Goal: Task Accomplishment & Management: Use online tool/utility

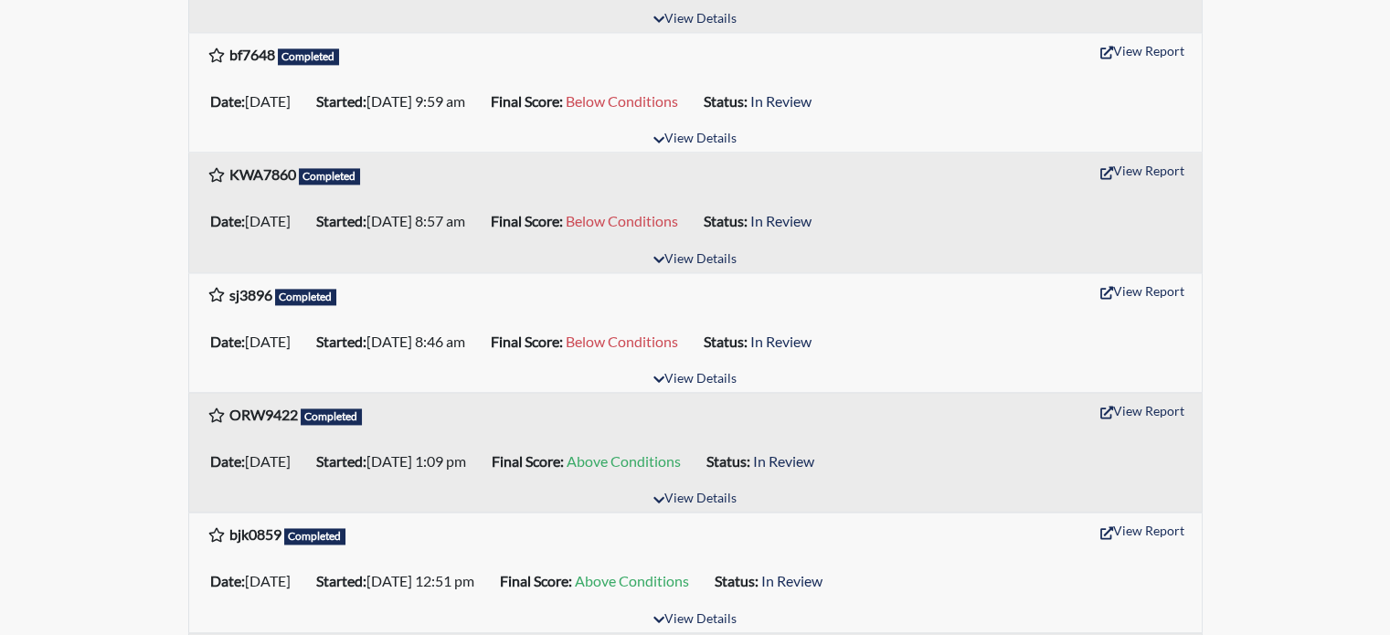
scroll to position [2651, 0]
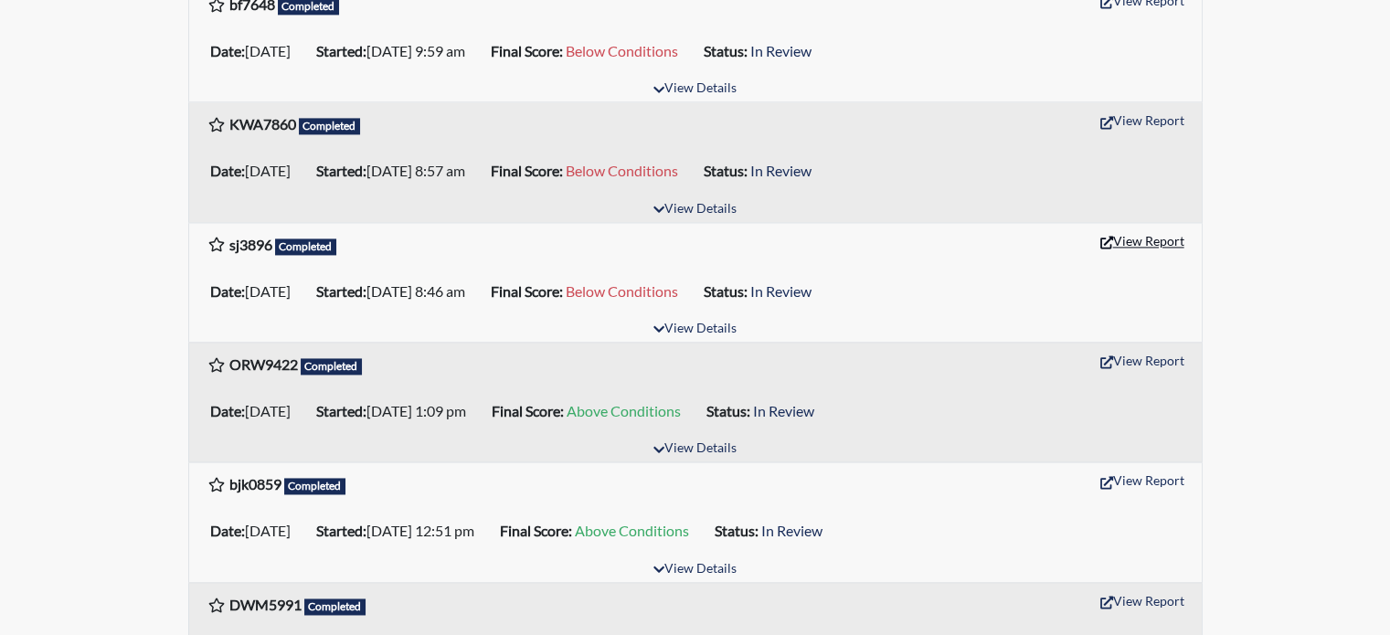
click at [1169, 251] on button "View Report" at bounding box center [1142, 241] width 101 height 28
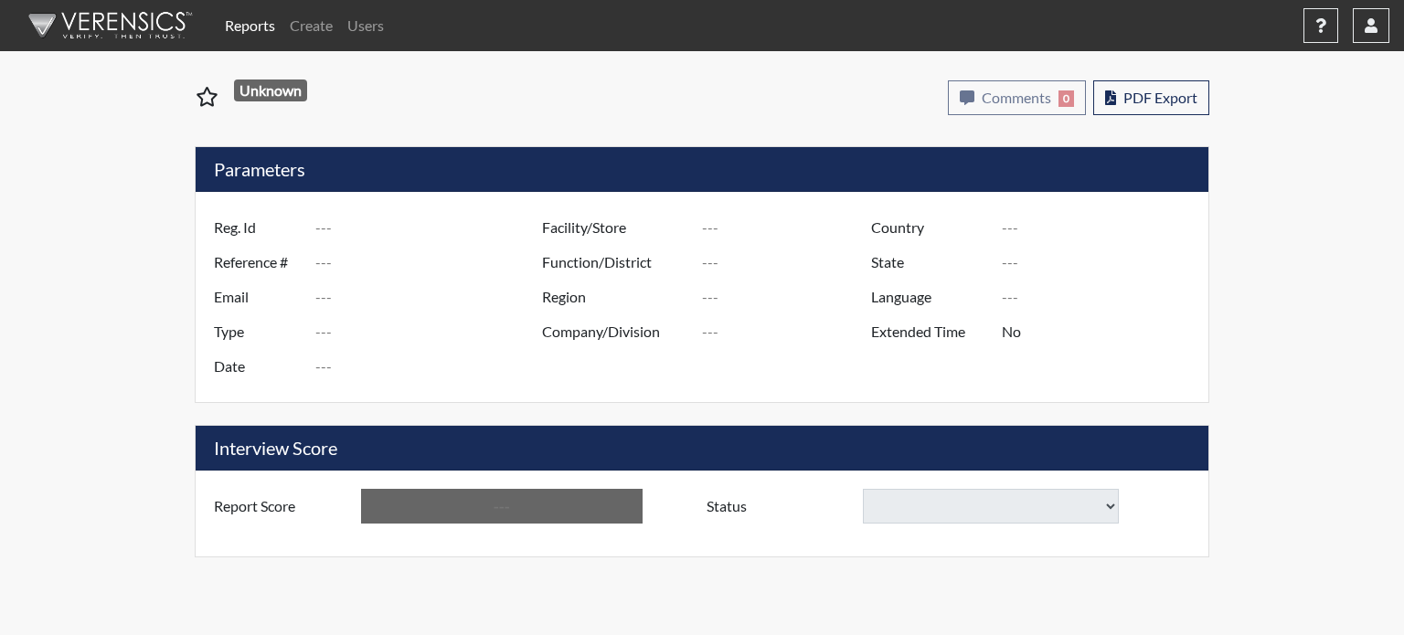
type input "sj3896"
type input "51345"
type input "---"
type input "Corrections Pre-Employment"
type input "[DATE]"
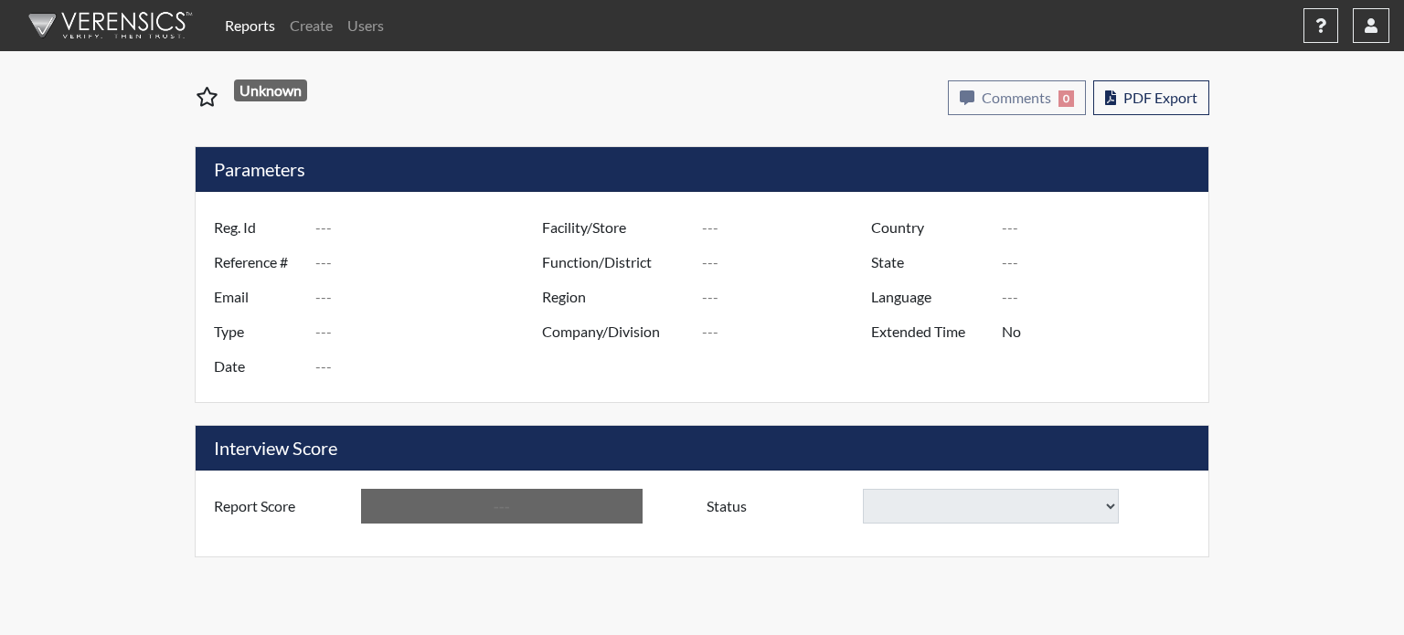
type input "[PERSON_NAME]"
type input "[GEOGRAPHIC_DATA]"
type input "[US_STATE]"
type input "English"
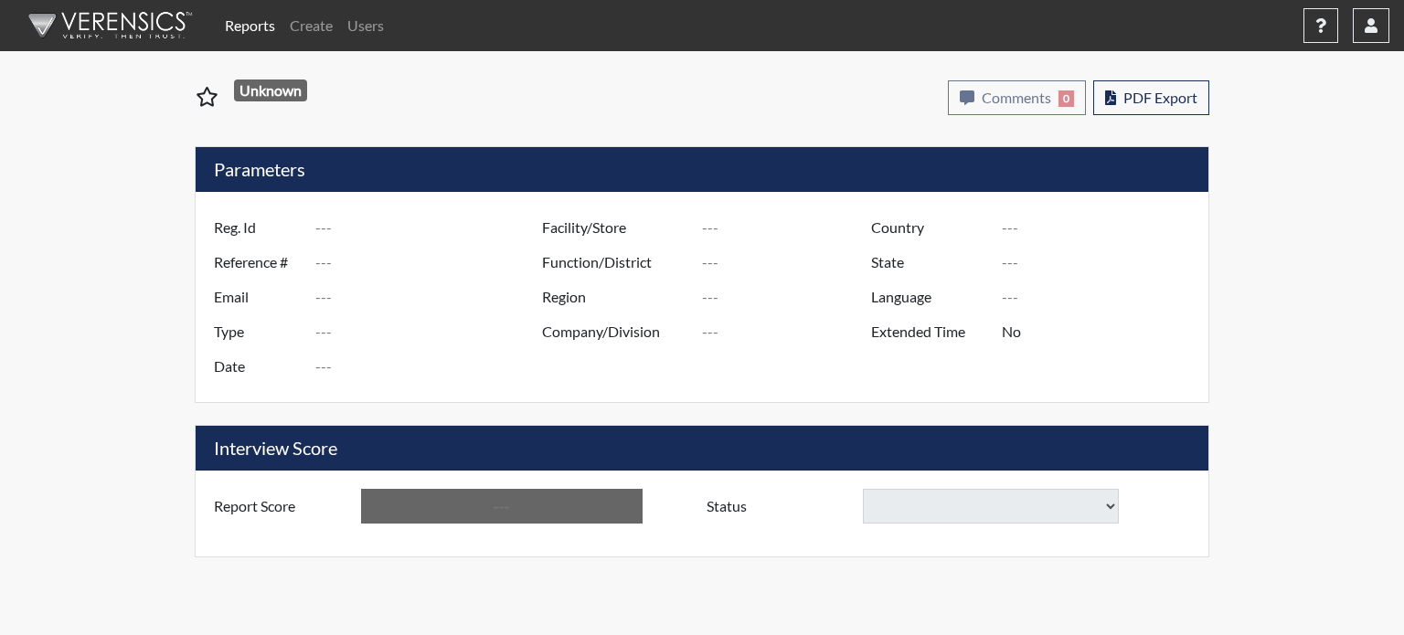
type input "Below Conditions"
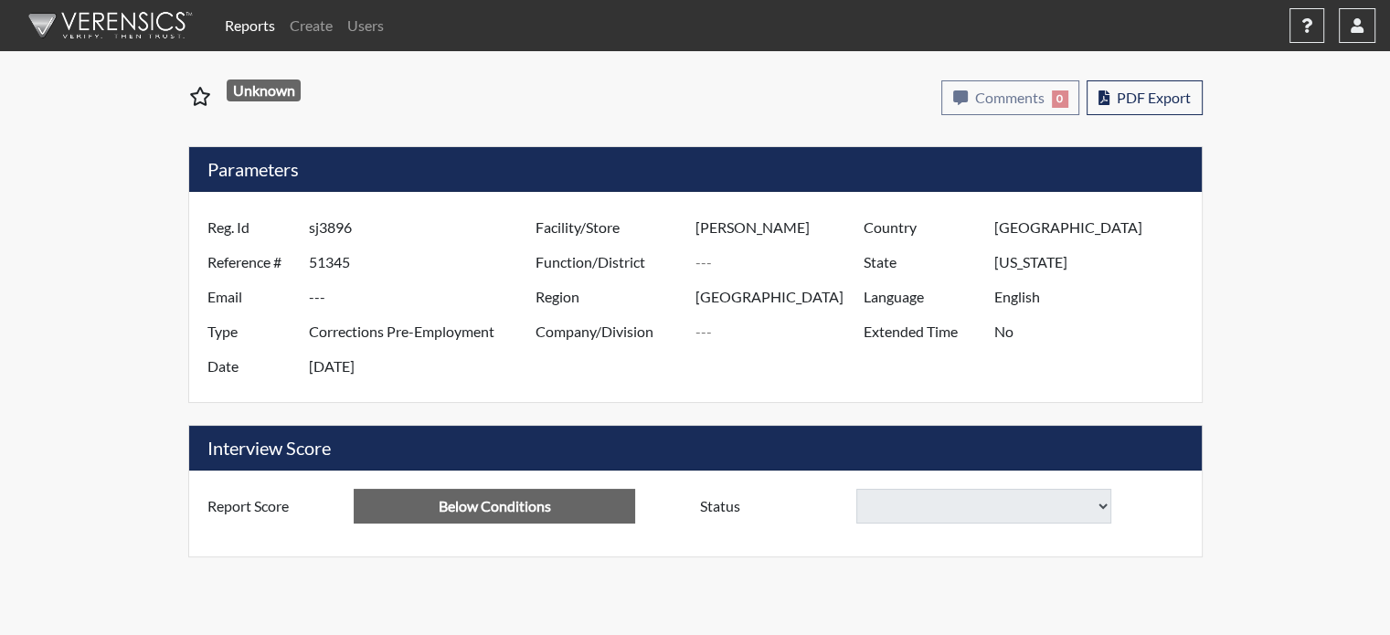
select select
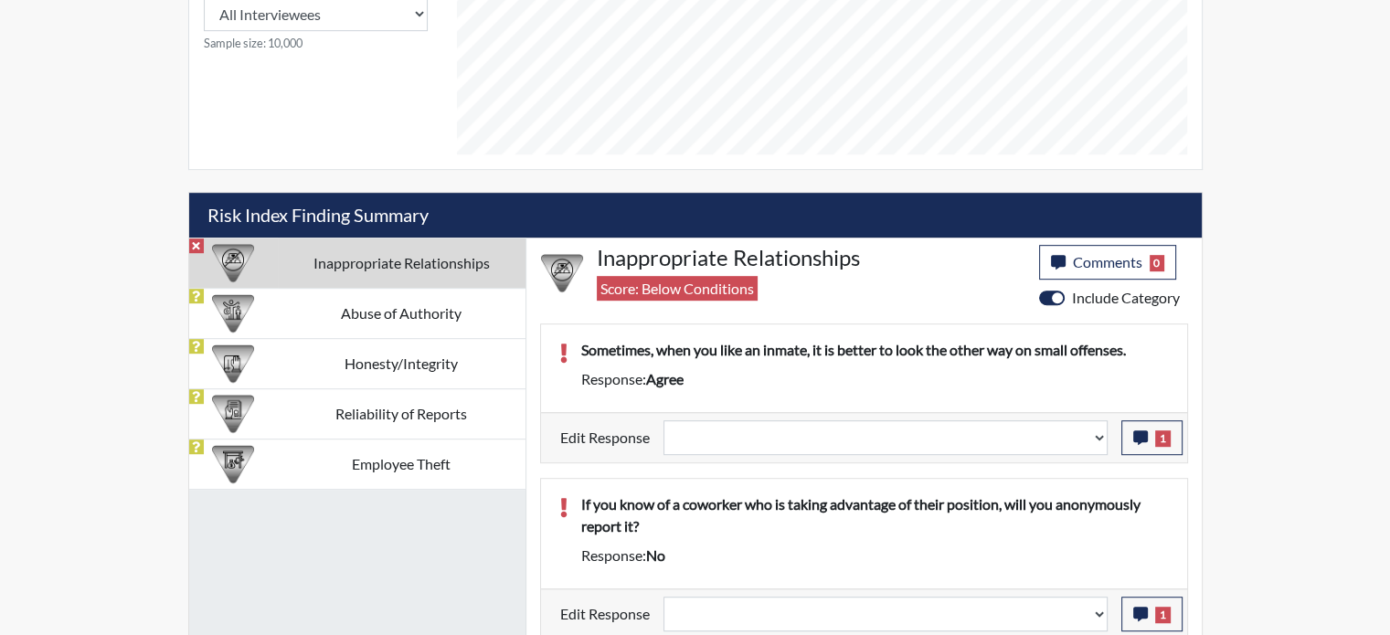
scroll to position [914, 0]
click at [1149, 438] on button "1" at bounding box center [1152, 438] width 61 height 35
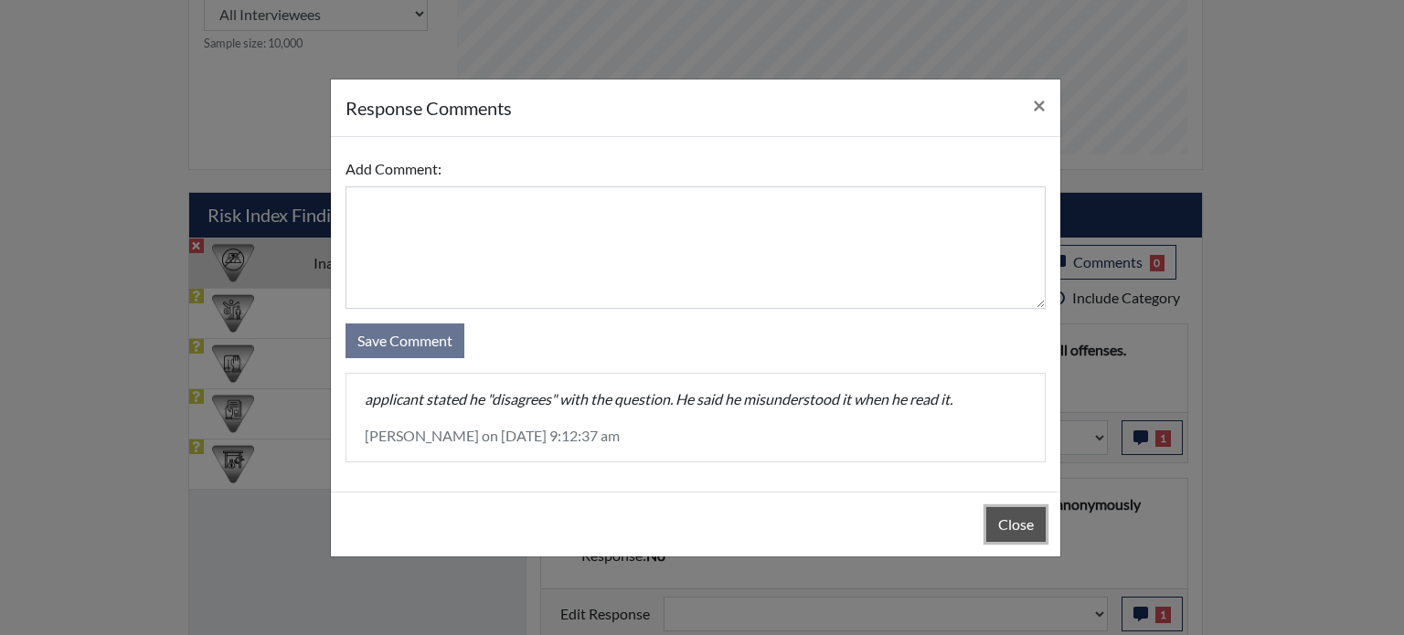
drag, startPoint x: 996, startPoint y: 535, endPoint x: 1020, endPoint y: 515, distance: 31.8
click at [996, 534] on button "Close" at bounding box center [1015, 524] width 59 height 35
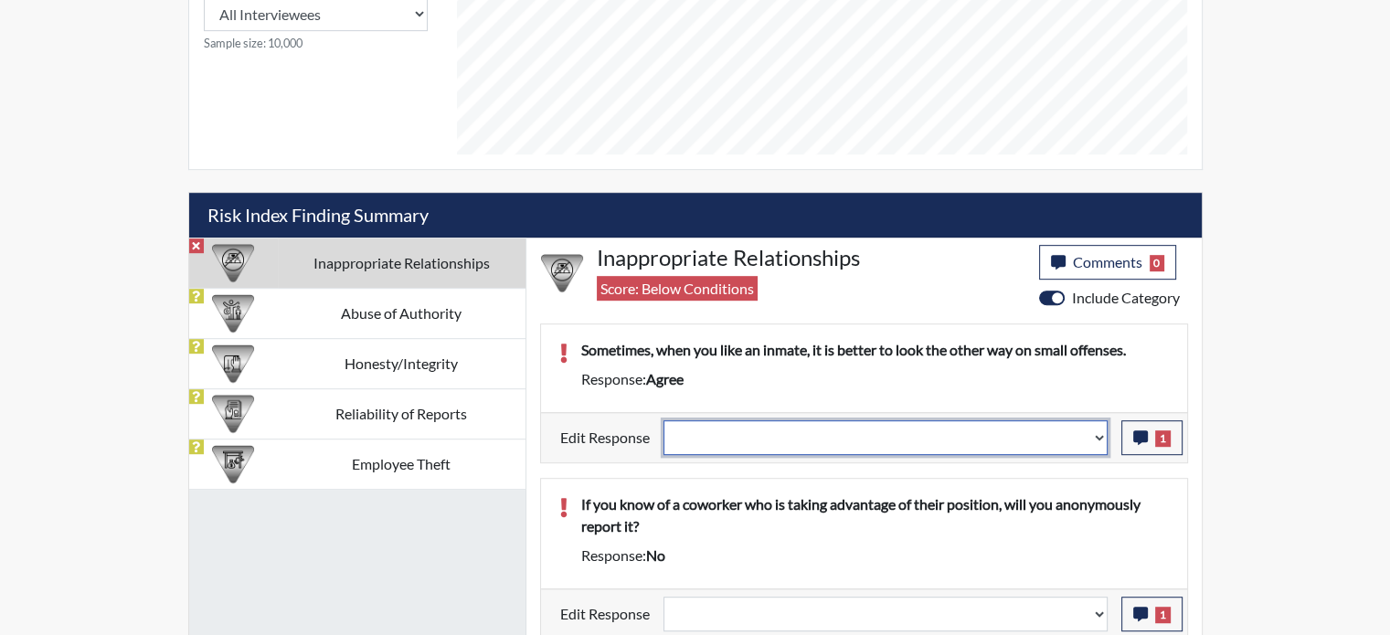
click at [1097, 426] on select "Question is not relevant. Results will be updated. Reasonable explanation provi…" at bounding box center [886, 438] width 444 height 35
select select "reasonable-explanation-provided"
click at [664, 421] on select "Question is not relevant. Results will be updated. Reasonable explanation provi…" at bounding box center [886, 438] width 444 height 35
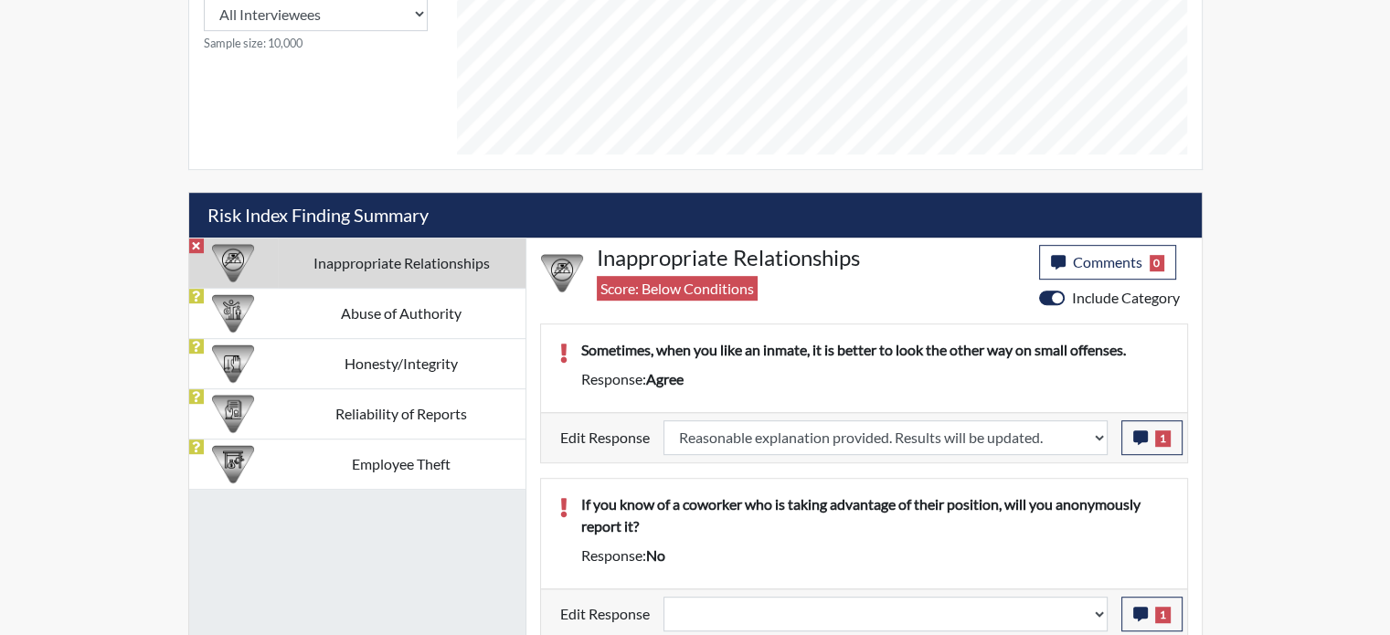
select select
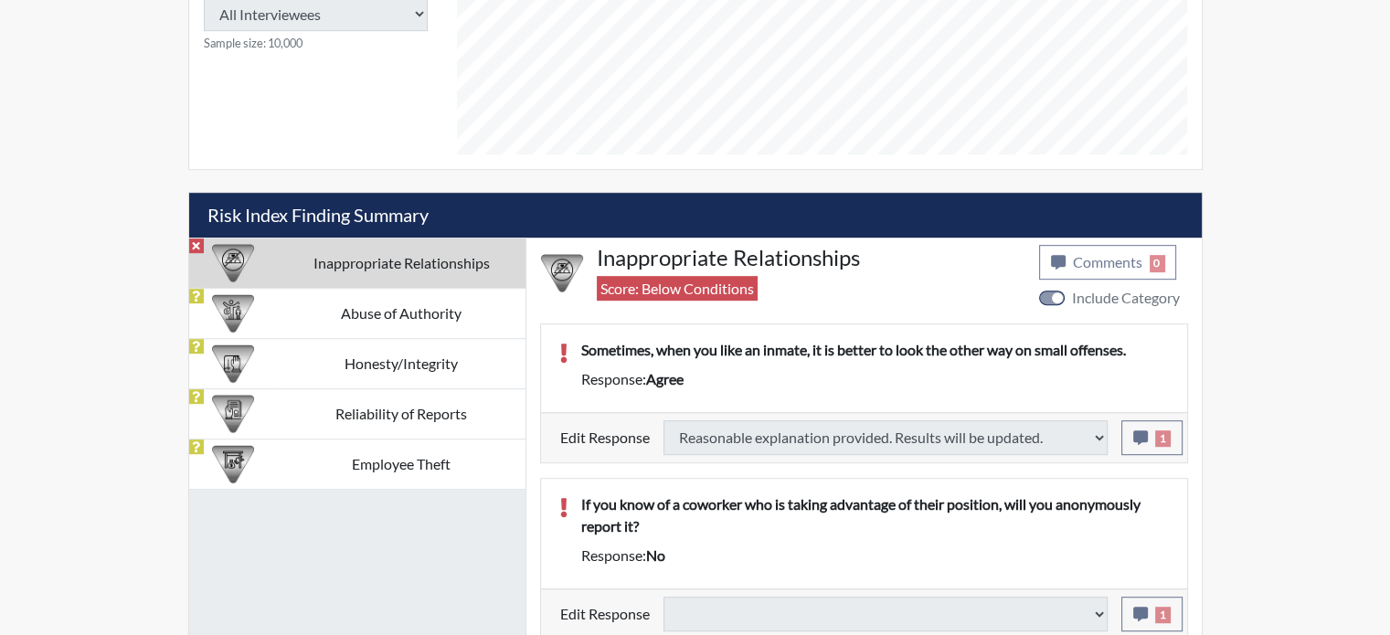
type input "Above Conditions"
select select
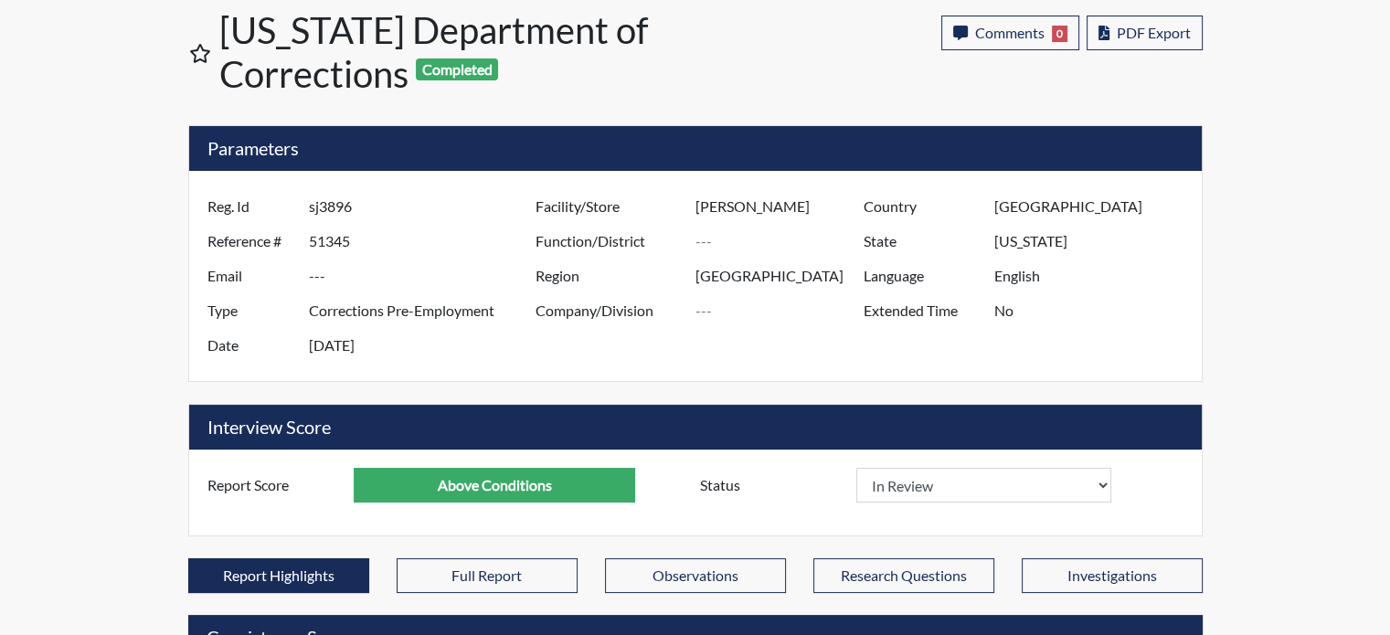
scroll to position [0, 0]
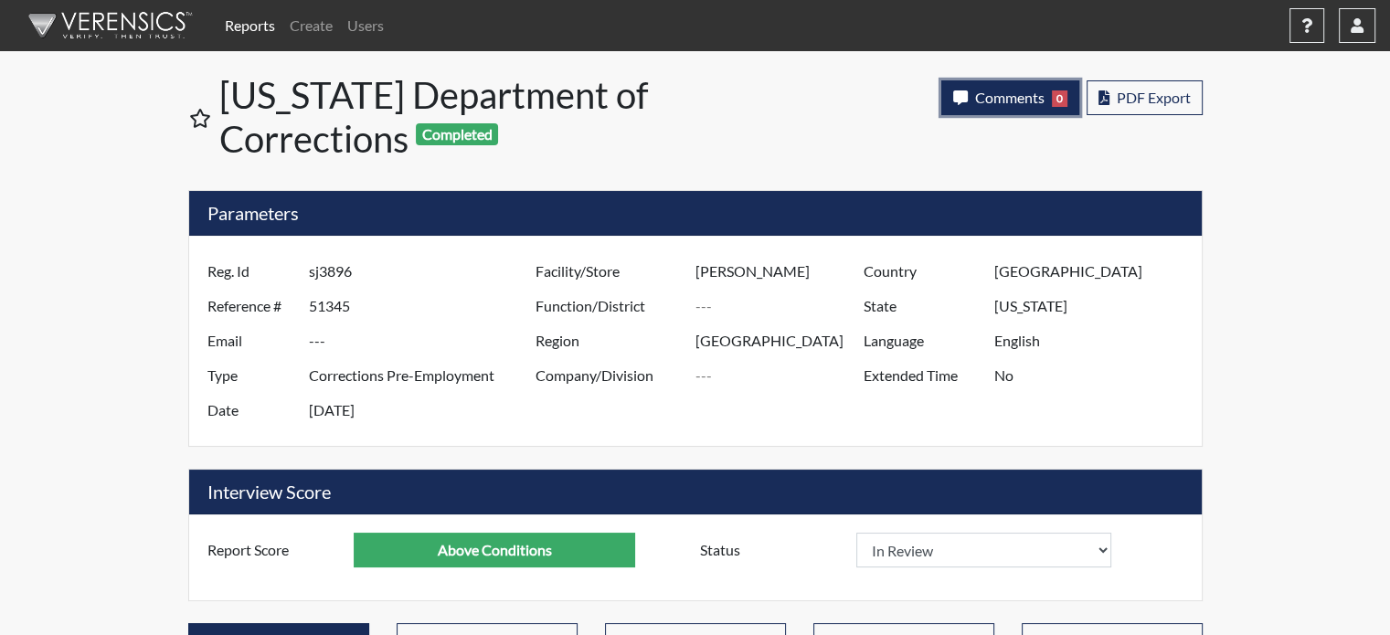
click at [969, 87] on button "Comments 0" at bounding box center [1011, 97] width 138 height 35
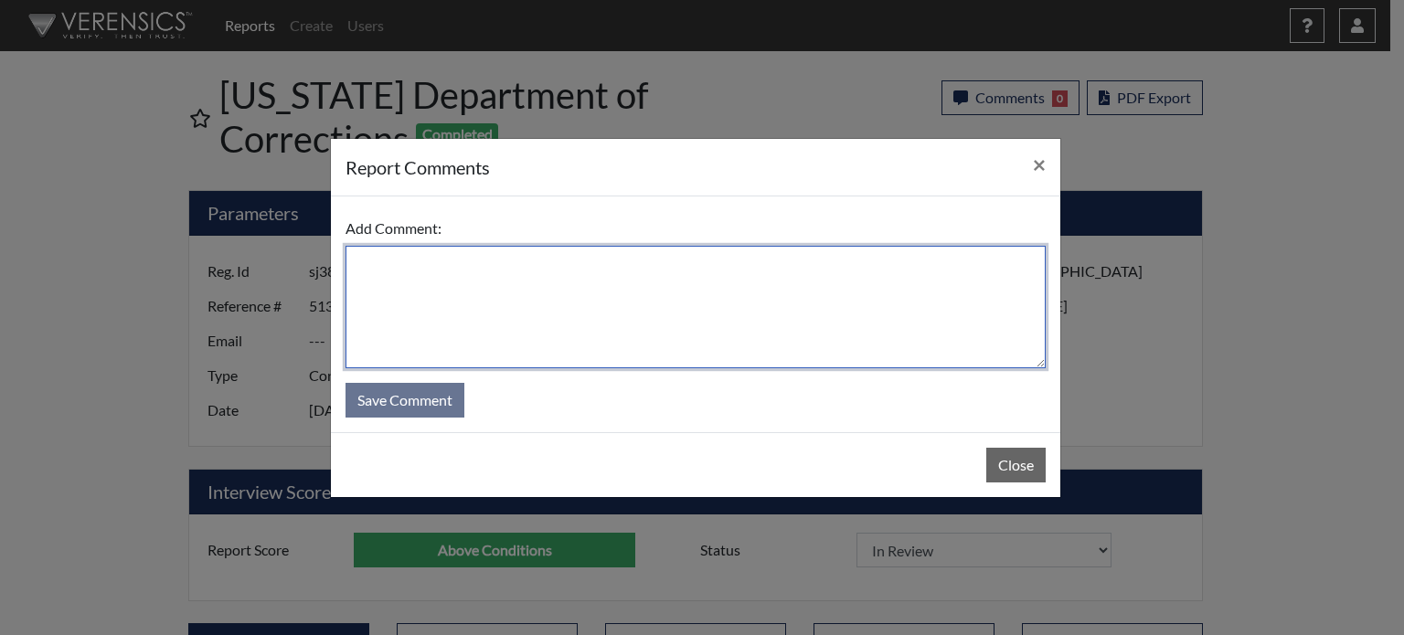
click at [819, 331] on textarea at bounding box center [696, 307] width 700 height 122
type textarea "SL [DATE]"
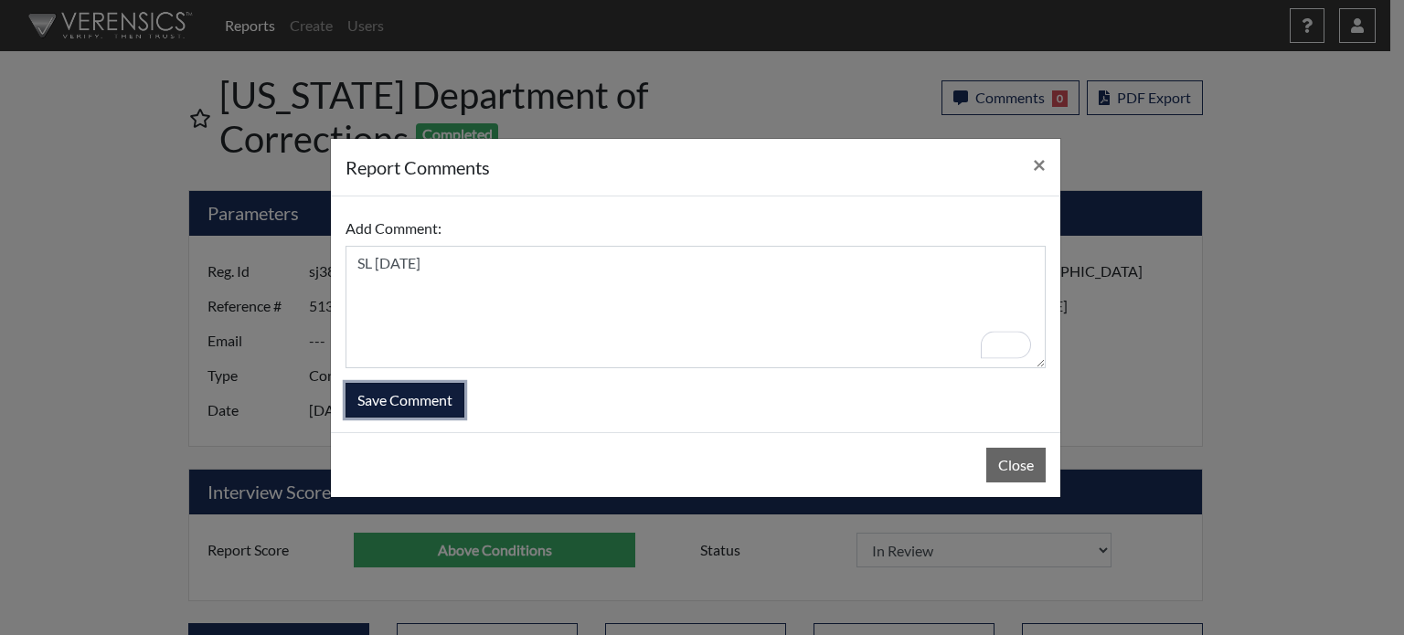
click at [411, 383] on button "Save Comment" at bounding box center [405, 400] width 119 height 35
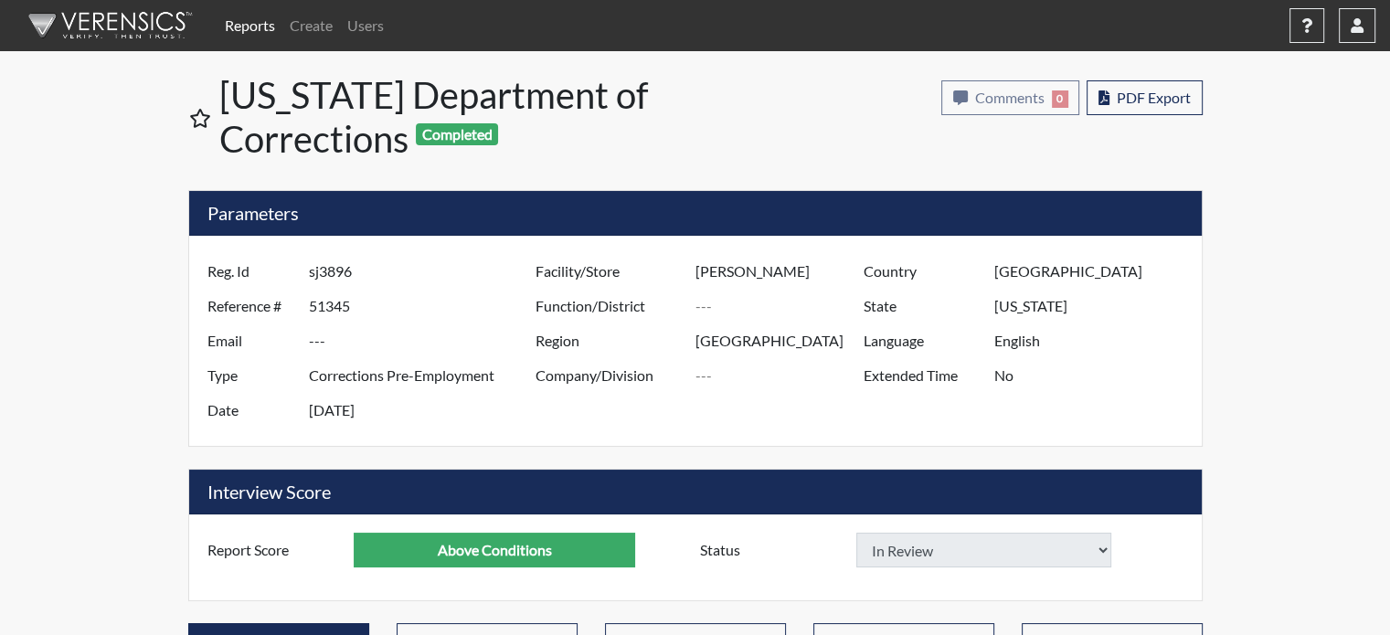
select select
